Goal: Transaction & Acquisition: Subscribe to service/newsletter

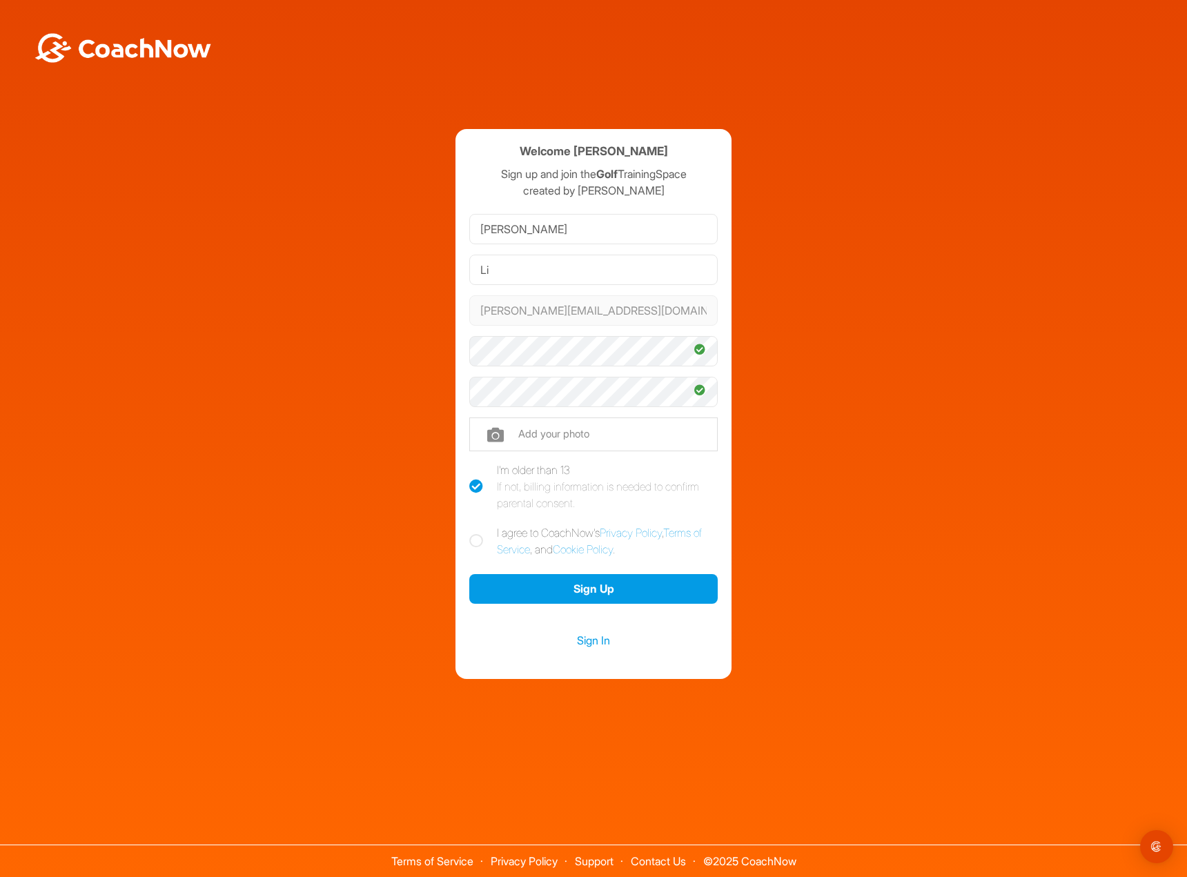
drag, startPoint x: 341, startPoint y: 464, endPoint x: 349, endPoint y: 482, distance: 19.5
click at [341, 464] on div "Welcome Ellen Li Sign up and join the Golf TrainingSpace created by Shawn Koch …" at bounding box center [593, 404] width 1173 height 550
click at [484, 546] on label "I agree to CoachNow's Privacy Policy , Terms of Service , and Cookie Policy ." at bounding box center [593, 541] width 248 height 33
click at [478, 533] on input "I agree to CoachNow's Privacy Policy , Terms of Service , and Cookie Policy ." at bounding box center [473, 529] width 9 height 9
checkbox input "true"
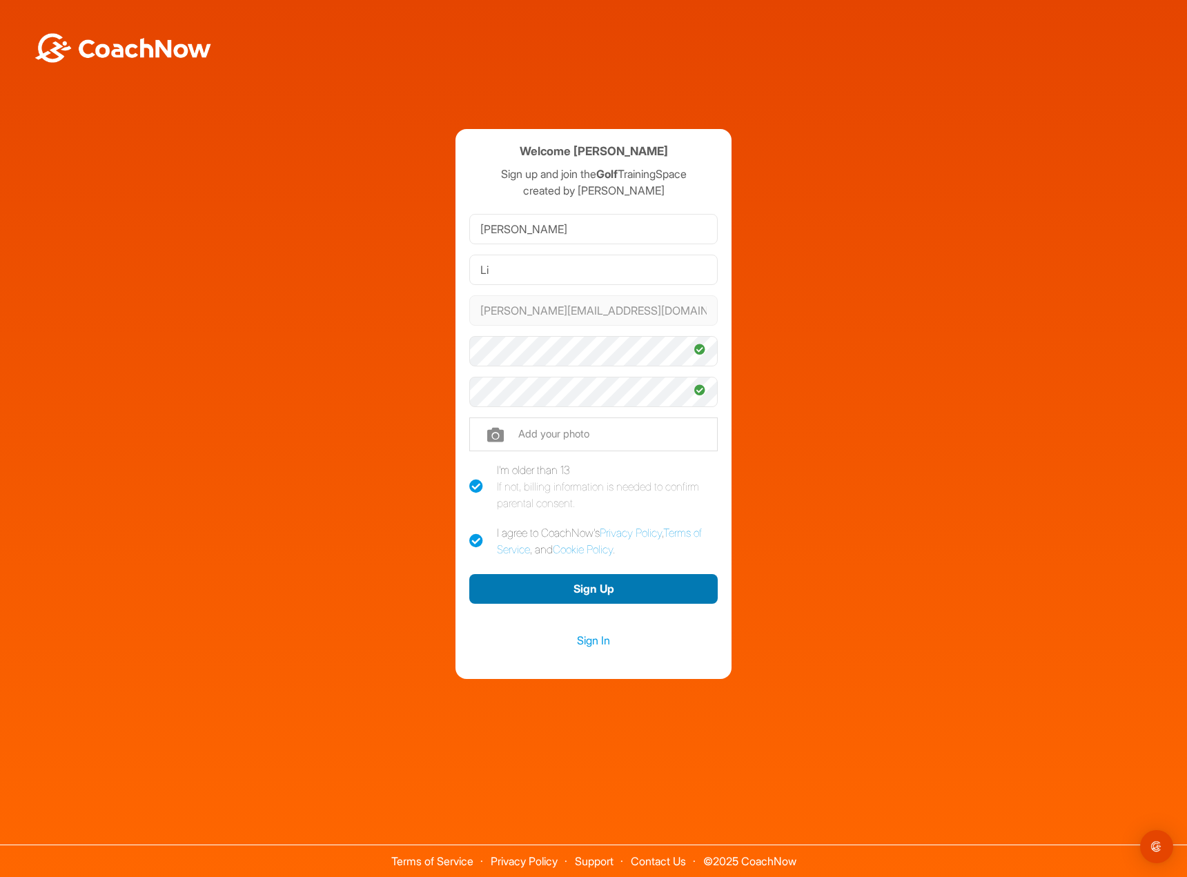
click at [574, 586] on button "Sign Up" at bounding box center [593, 589] width 248 height 30
click at [606, 593] on button "Sign Up" at bounding box center [593, 589] width 248 height 30
click at [613, 594] on button "Sign Up" at bounding box center [593, 589] width 248 height 30
click at [601, 593] on button "Sign Up" at bounding box center [593, 589] width 248 height 30
click at [931, 400] on div "Welcome Ellen Li Sign up and join the Golf TrainingSpace created by Shawn Koch …" at bounding box center [593, 404] width 1173 height 550
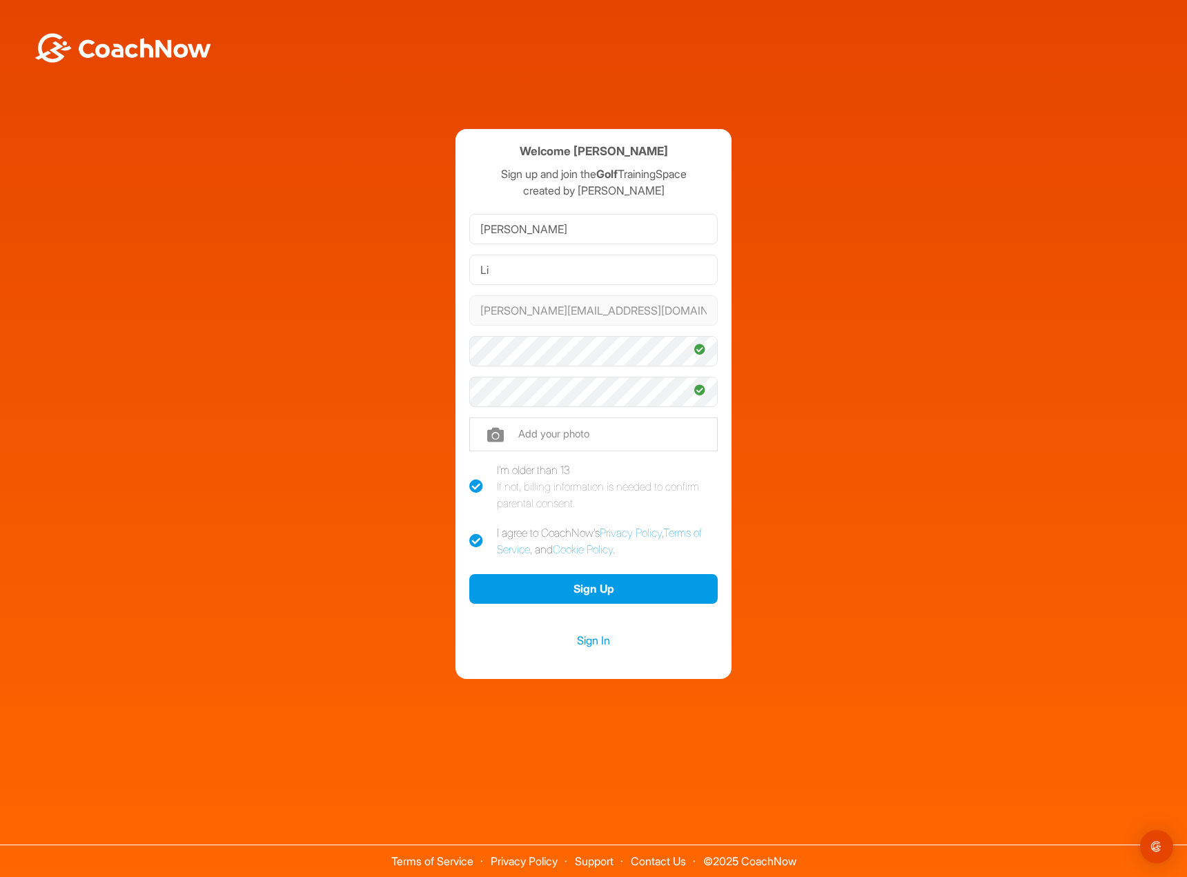
click at [665, 860] on link "Contact Us" at bounding box center [658, 861] width 55 height 14
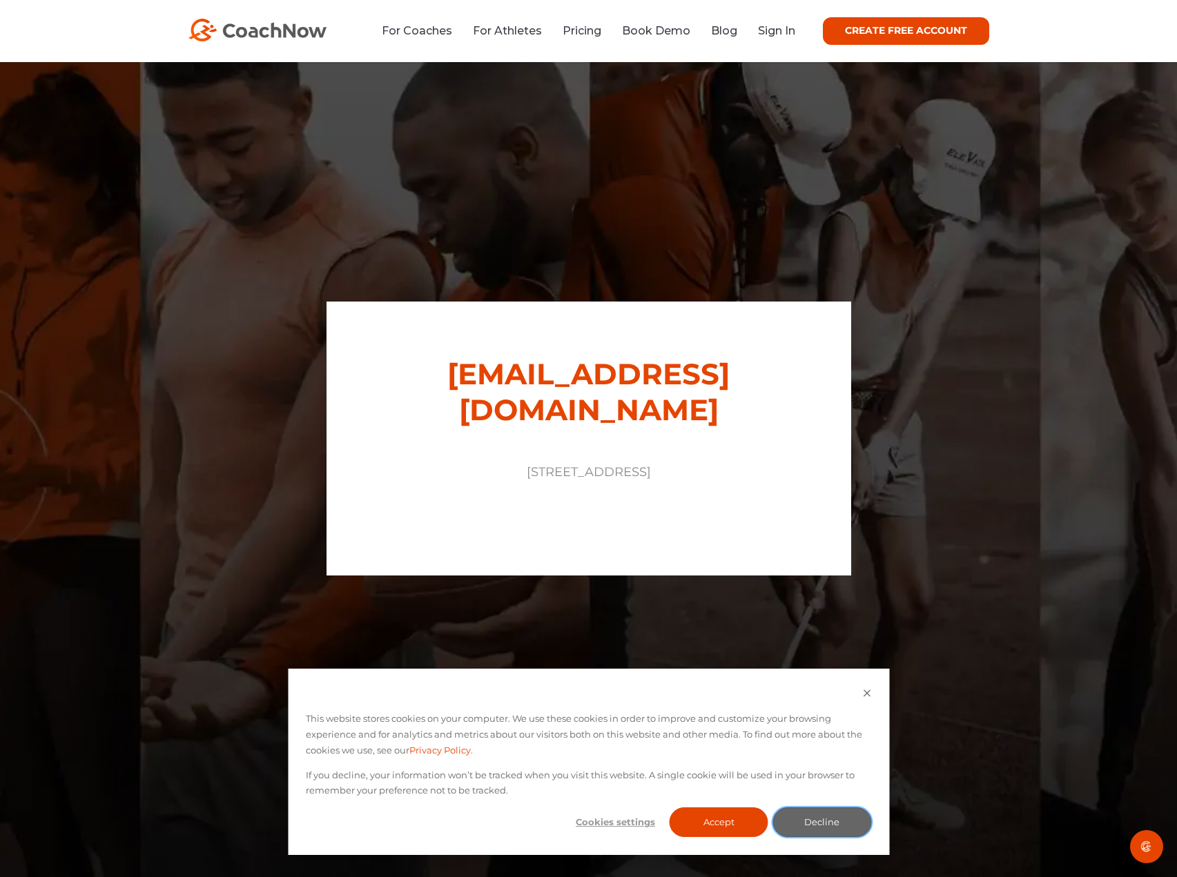
click at [818, 824] on button "Decline" at bounding box center [821, 822] width 99 height 30
